Goal: Communication & Community: Answer question/provide support

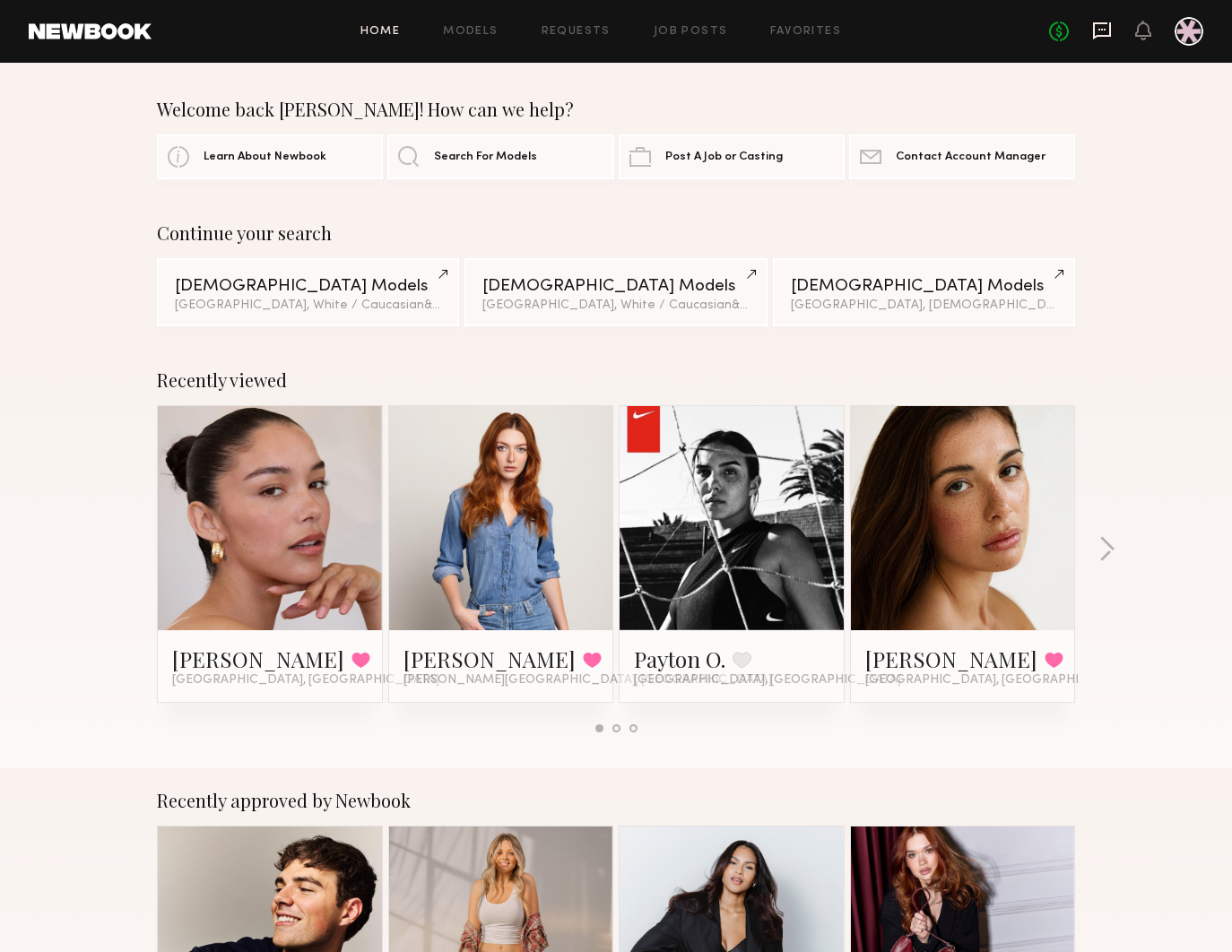
click at [1098, 36] on icon at bounding box center [1101, 31] width 18 height 17
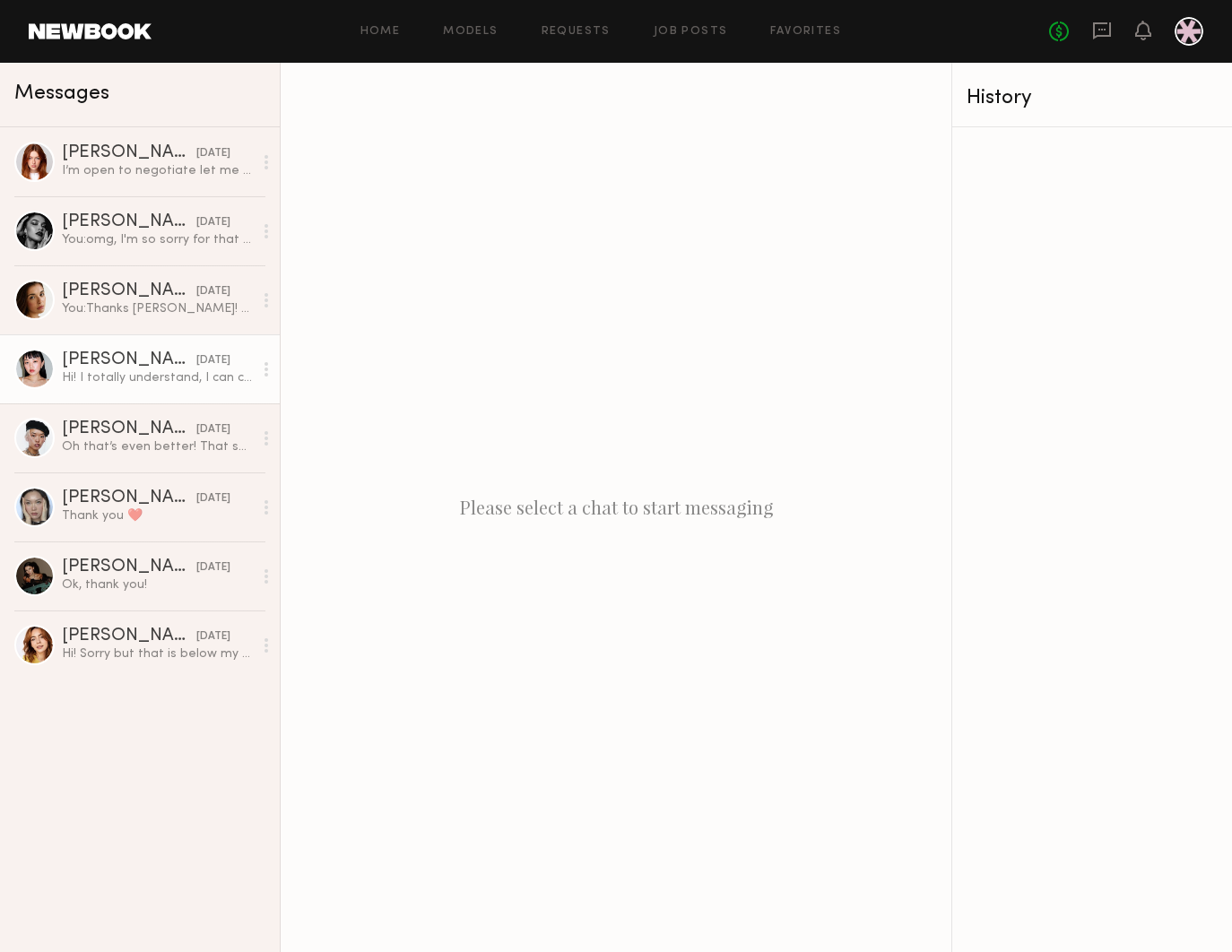
click at [150, 381] on div "Hi! I totally understand, I can cover my flight for this project if you’re stil…" at bounding box center [157, 378] width 191 height 17
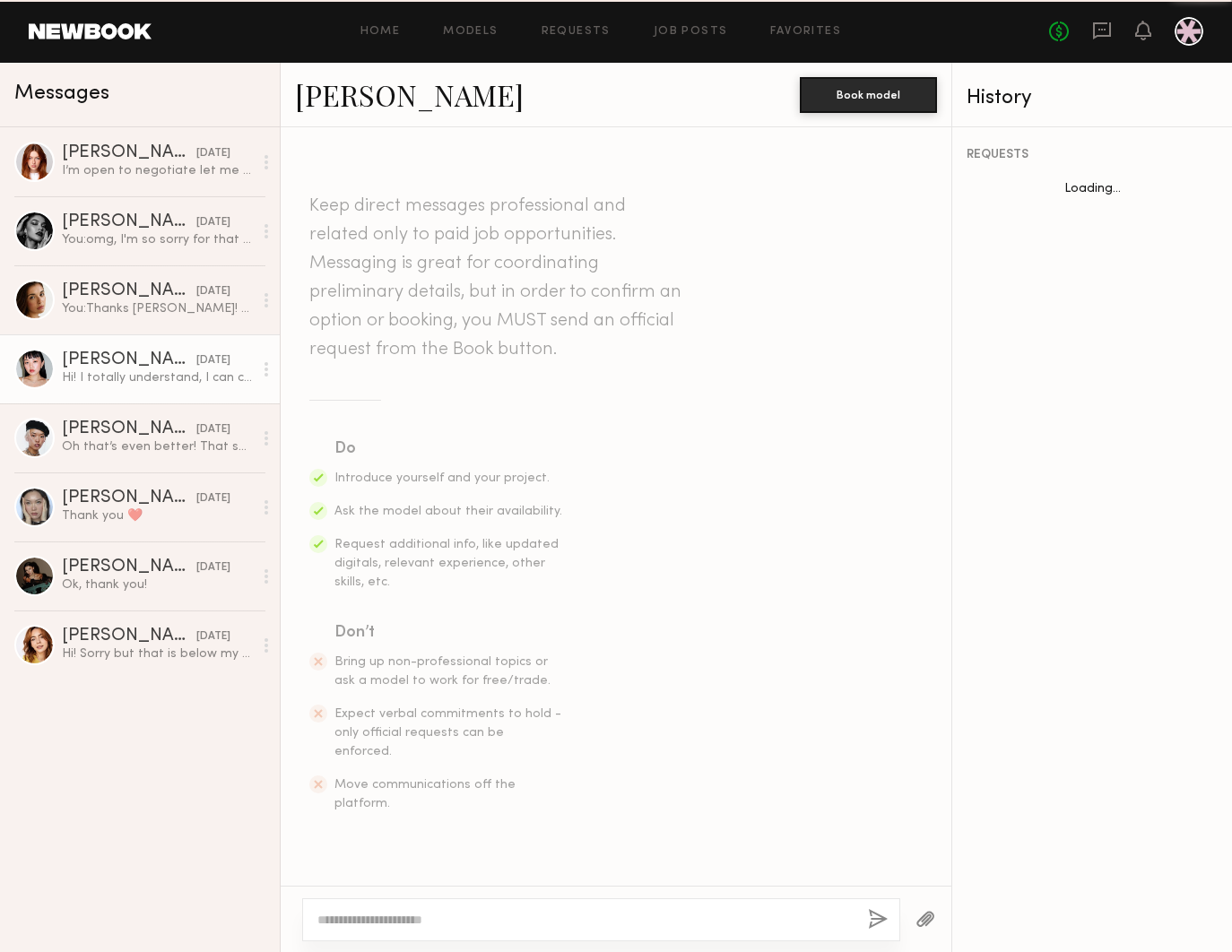
scroll to position [1660, 0]
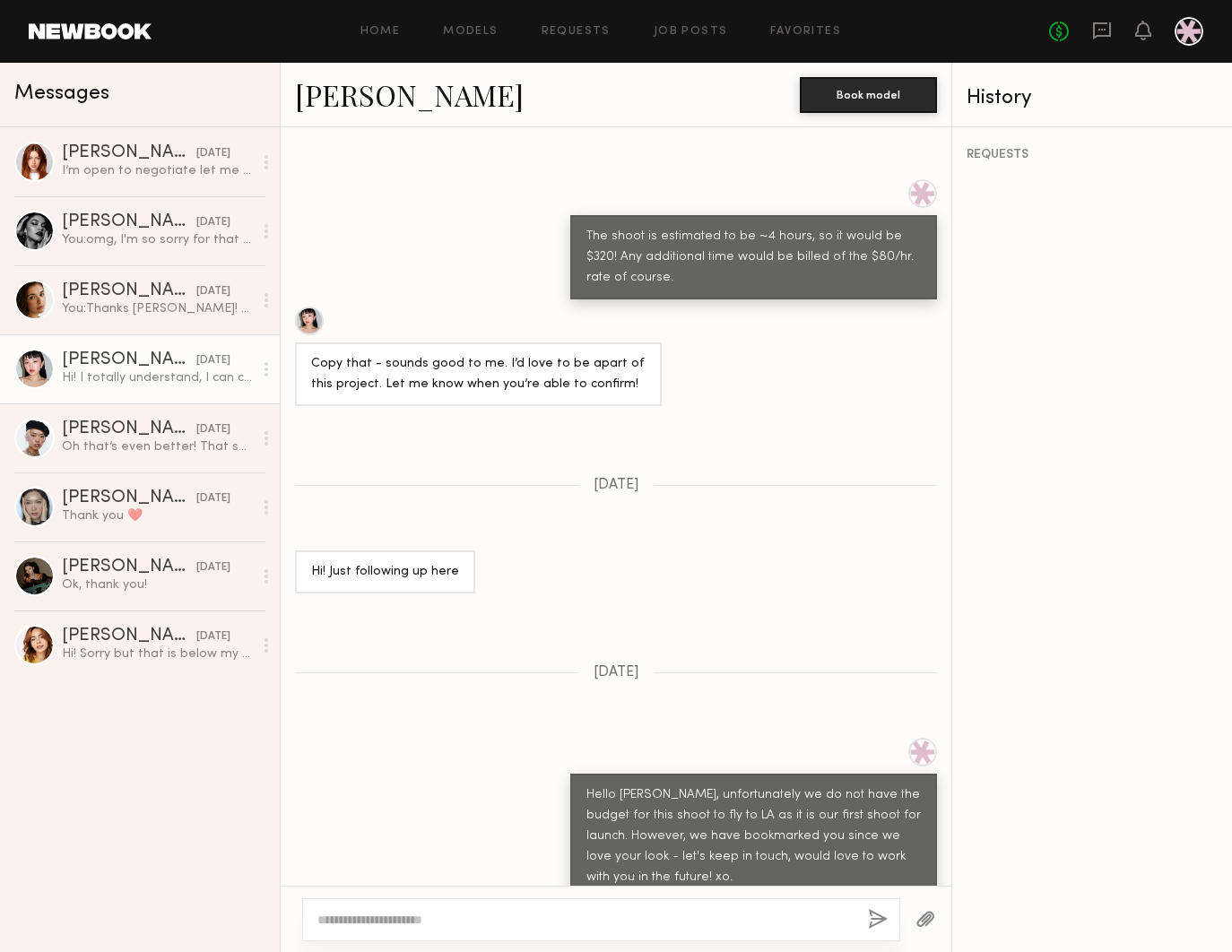
paste textarea "**********"
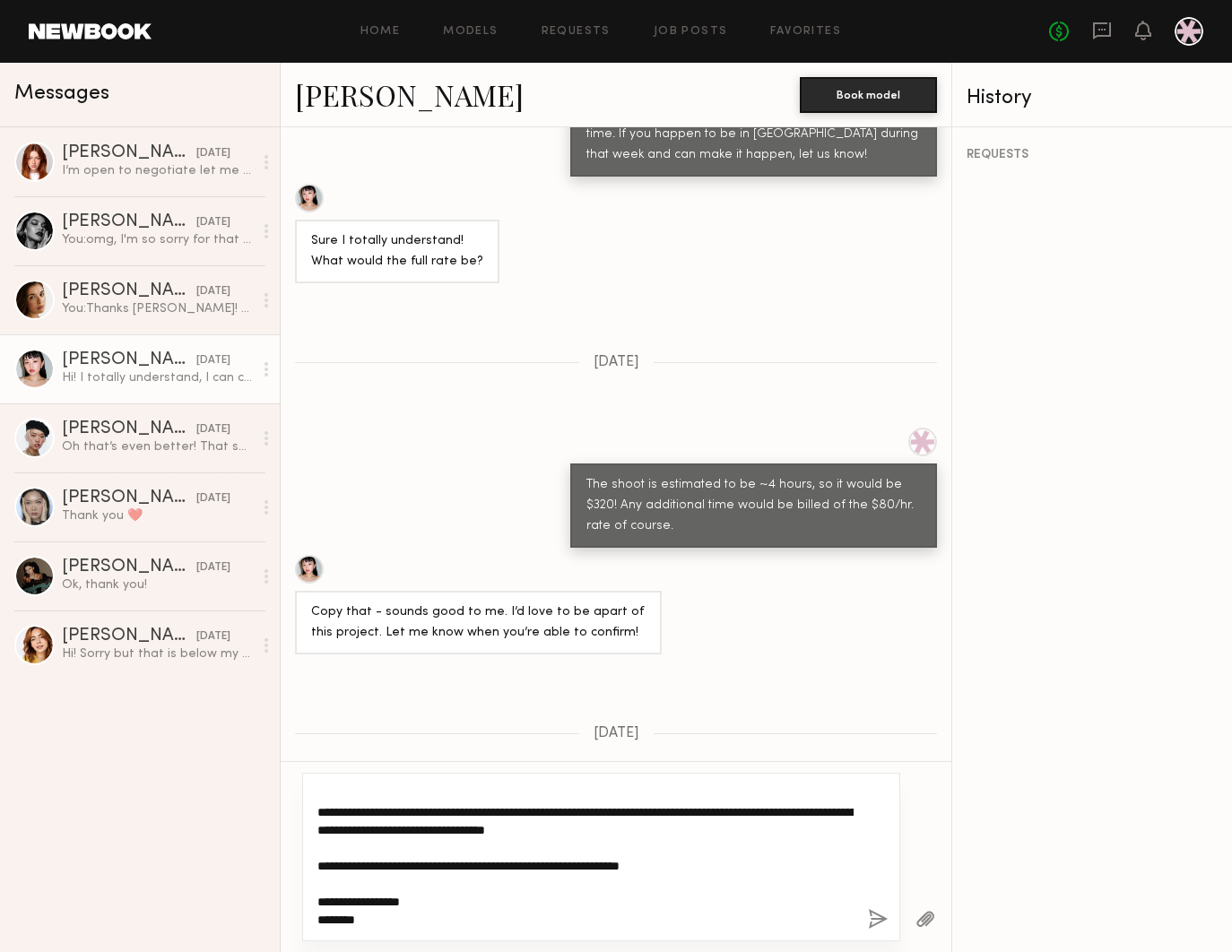
scroll to position [105, 0]
type textarea "**********"
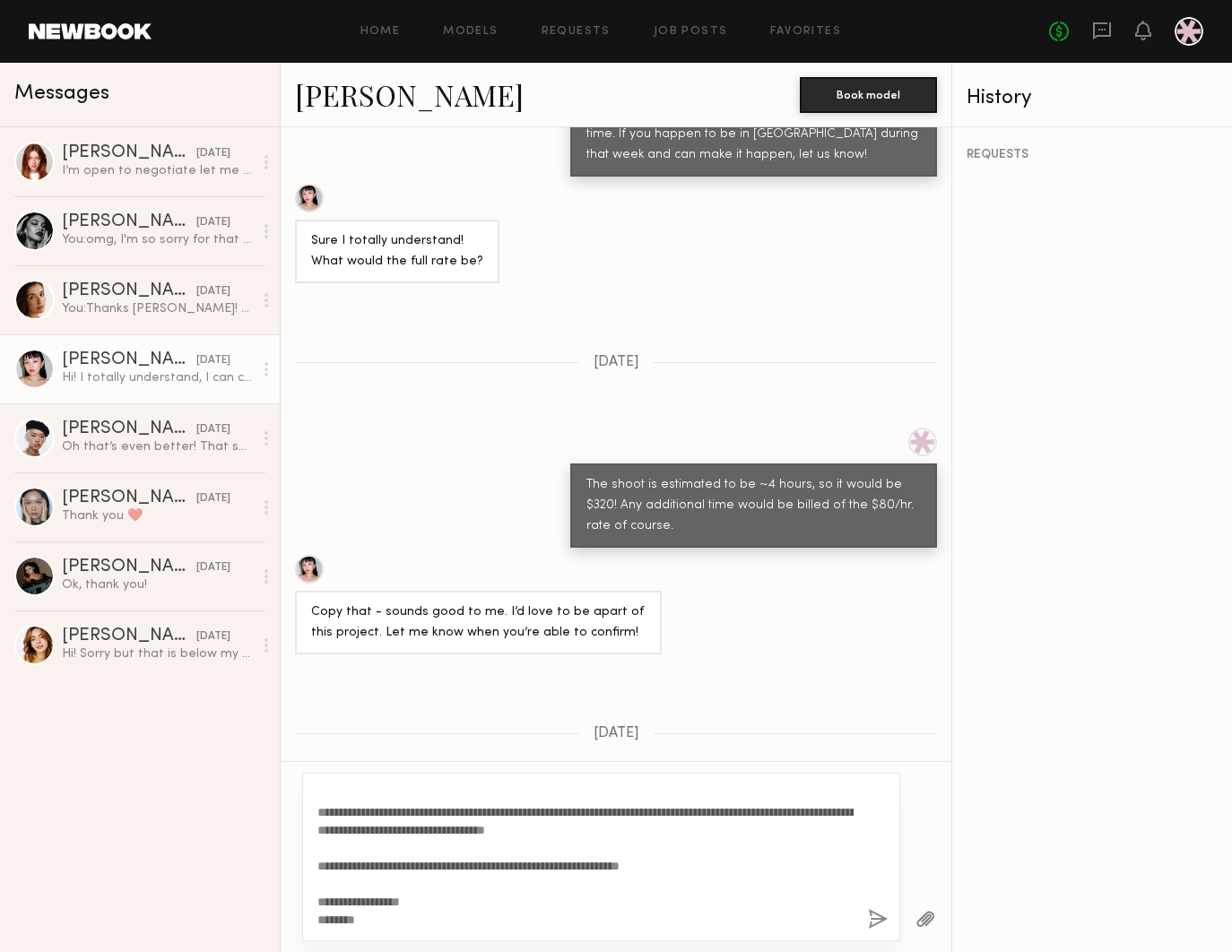
click at [871, 917] on button "button" at bounding box center [878, 920] width 19 height 22
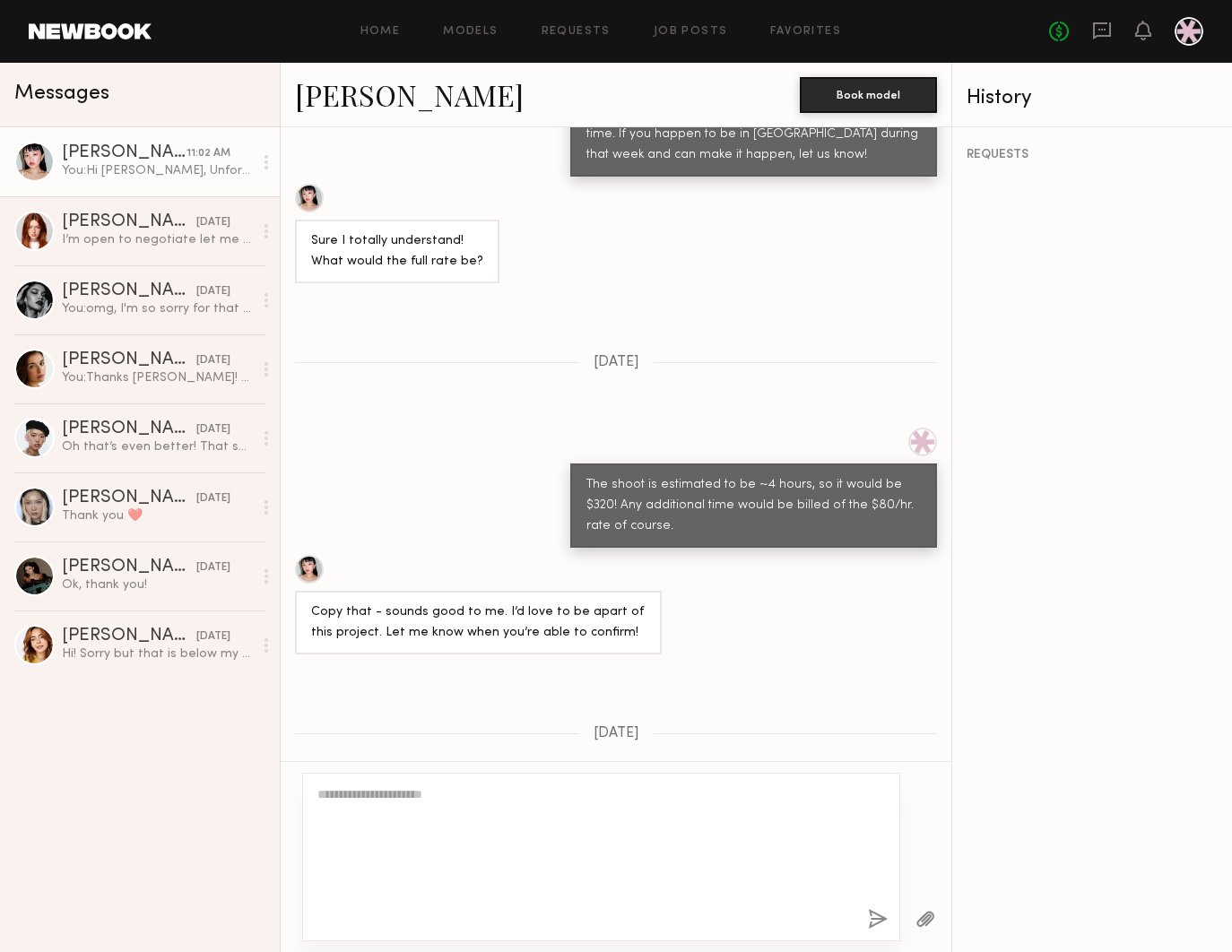
scroll to position [0, 0]
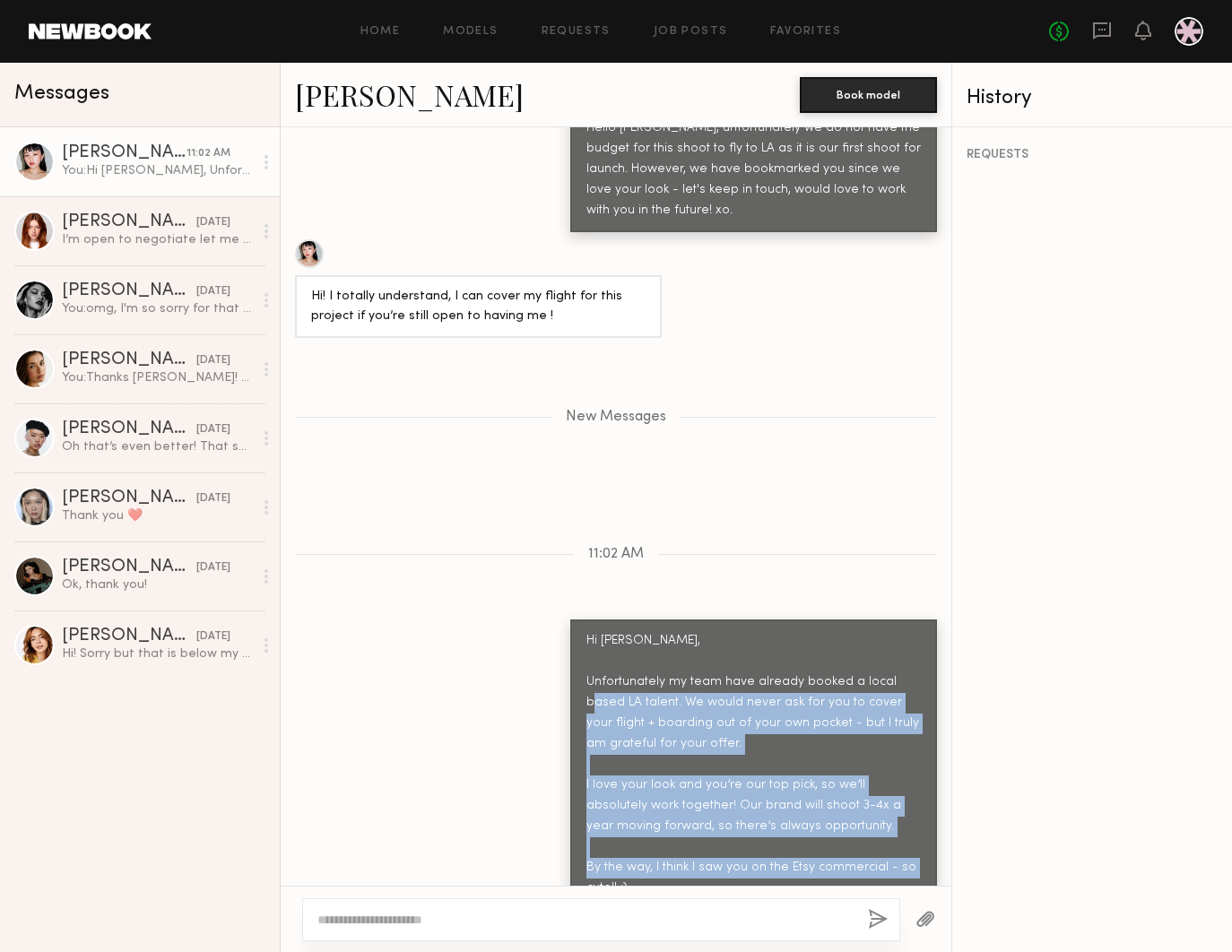
drag, startPoint x: 660, startPoint y: 593, endPoint x: 803, endPoint y: 805, distance: 255.7
click at [803, 805] on div "Hi [PERSON_NAME], Unfortunately my team have already booked a local based LA ta…" at bounding box center [753, 796] width 334 height 329
click at [800, 805] on div "Hi [PERSON_NAME], Unfortunately my team have already booked a local based LA ta…" at bounding box center [753, 796] width 334 height 329
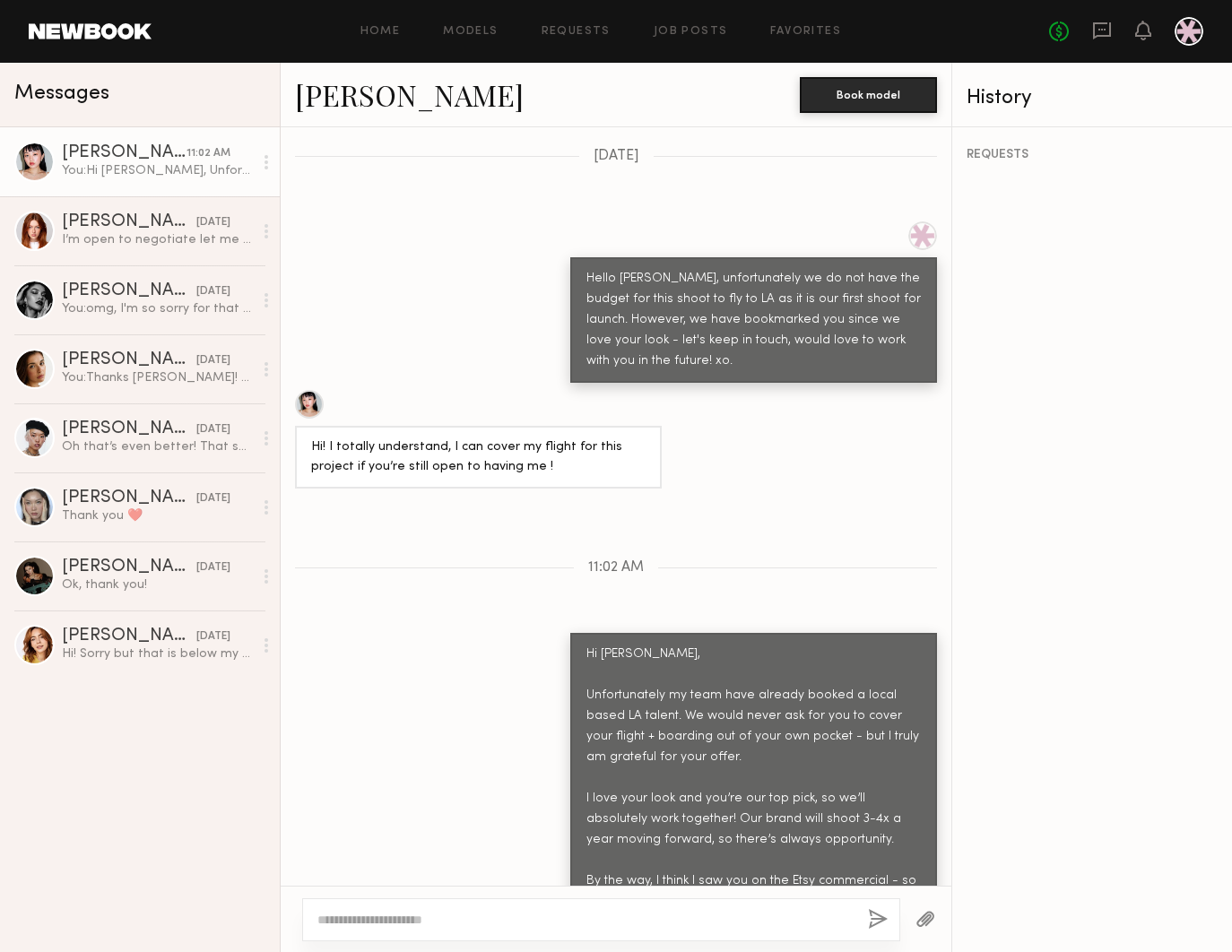
scroll to position [2160, 0]
